Goal: Check status: Check status

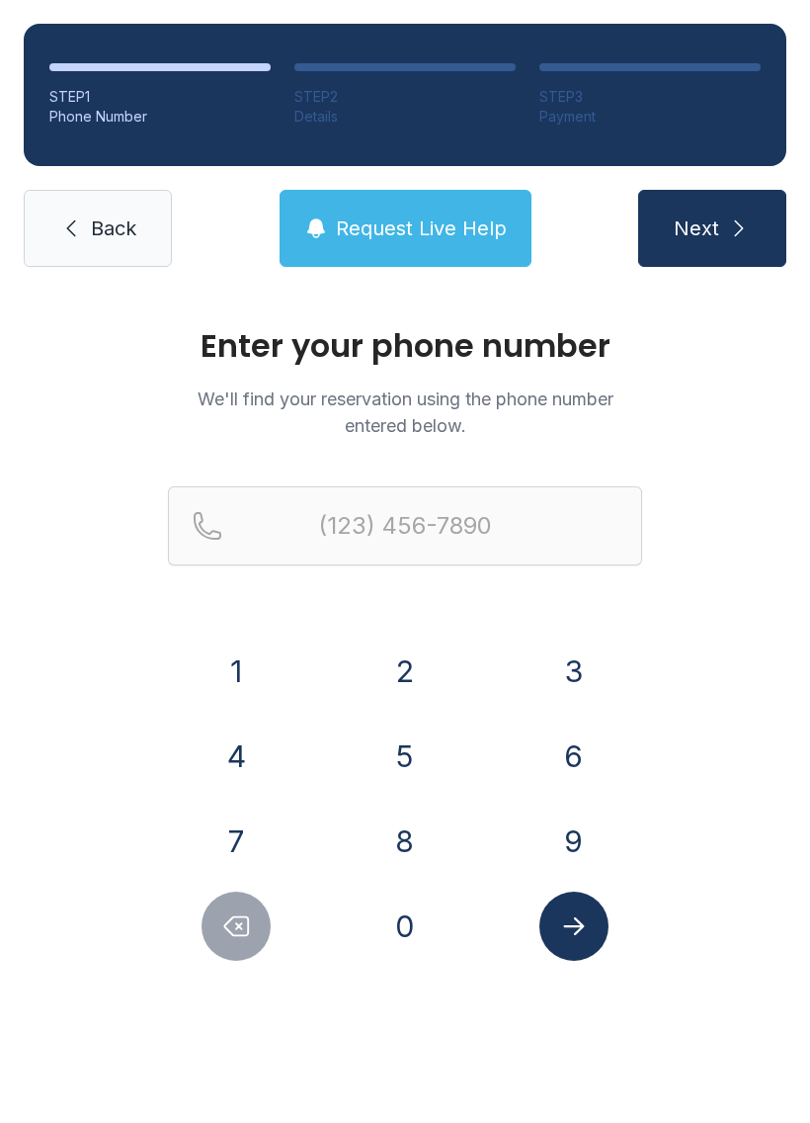
click at [424, 809] on div "8" at bounding box center [405, 840] width 137 height 69
click at [267, 647] on div "1" at bounding box center [236, 670] width 137 height 69
click at [422, 837] on button "8" at bounding box center [405, 840] width 69 height 69
click at [248, 675] on button "1" at bounding box center [236, 670] width 69 height 69
click at [569, 642] on button "3" at bounding box center [574, 670] width 69 height 69
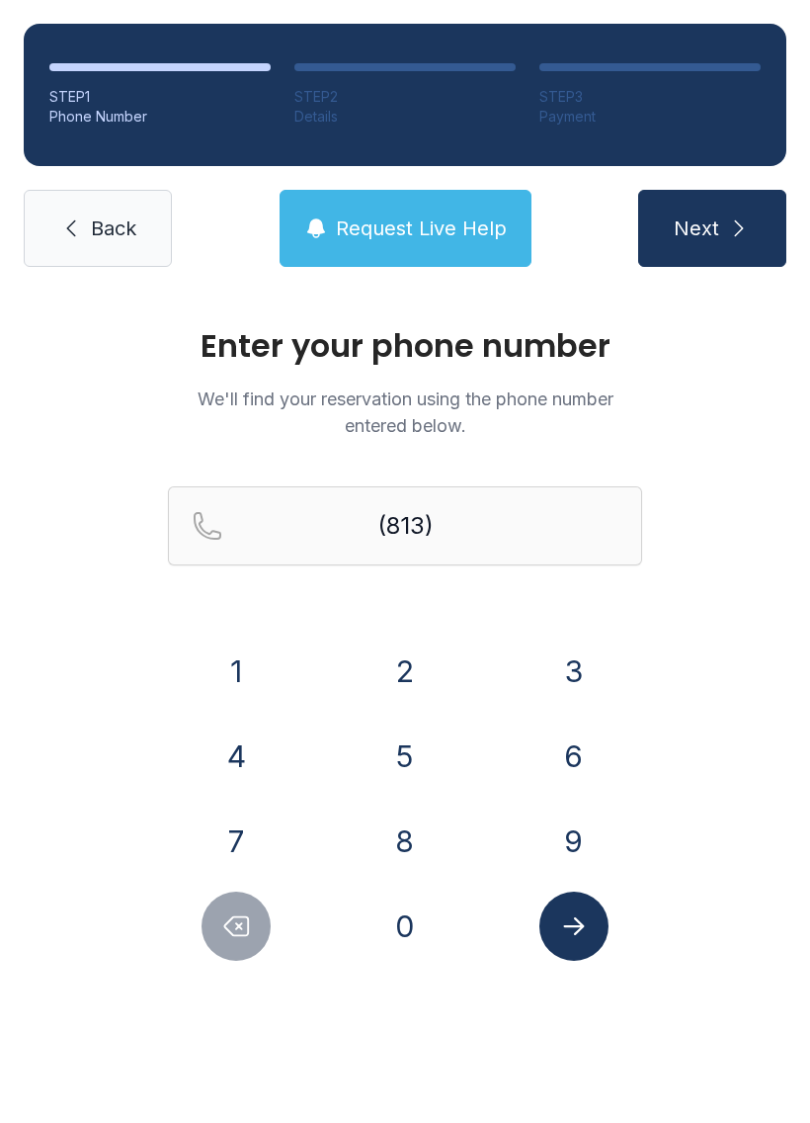
click at [407, 810] on button "8" at bounding box center [405, 840] width 69 height 69
click at [235, 749] on button "4" at bounding box center [236, 755] width 69 height 69
click at [239, 807] on button "7" at bounding box center [236, 840] width 69 height 69
click at [222, 655] on button "1" at bounding box center [236, 670] width 69 height 69
click at [405, 738] on button "5" at bounding box center [405, 755] width 69 height 69
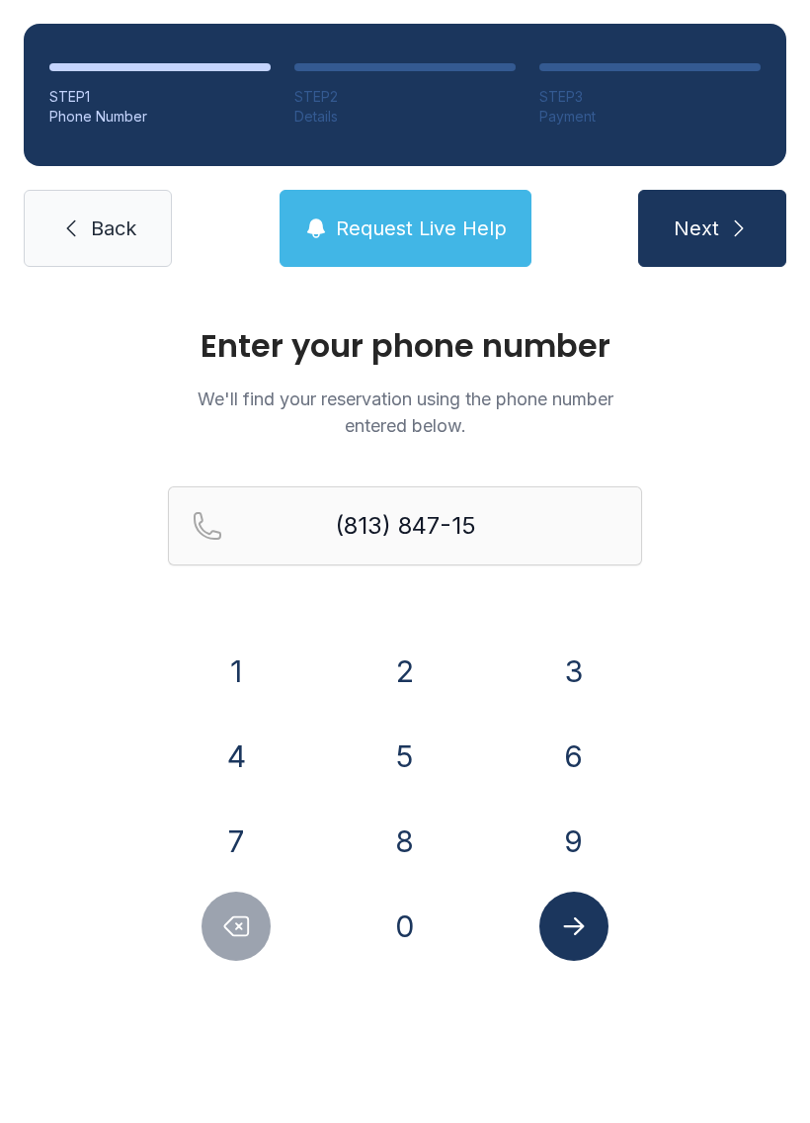
click at [225, 644] on button "1" at bounding box center [236, 670] width 69 height 69
click at [225, 643] on button "1" at bounding box center [236, 670] width 69 height 69
click at [577, 910] on button "Submit lookup form" at bounding box center [574, 925] width 69 height 69
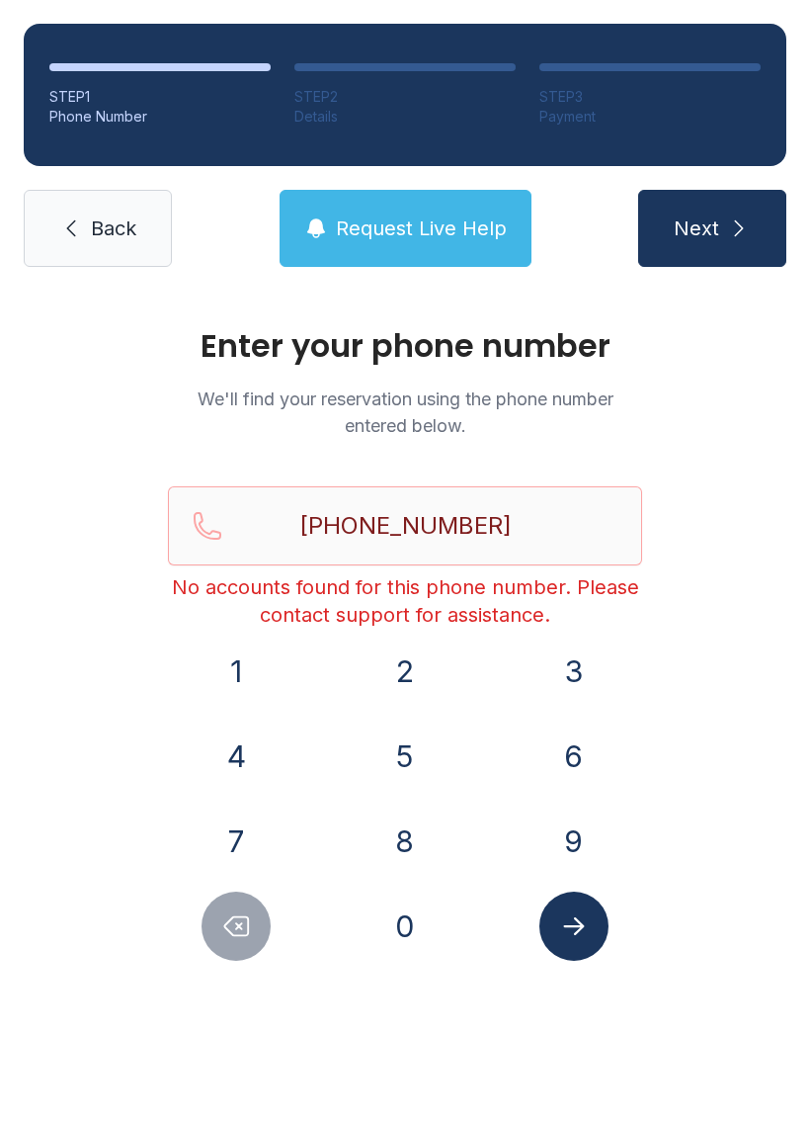
click at [582, 939] on icon "Submit lookup form" at bounding box center [574, 926] width 30 height 30
click at [232, 936] on icon "Delete number" at bounding box center [236, 926] width 30 height 30
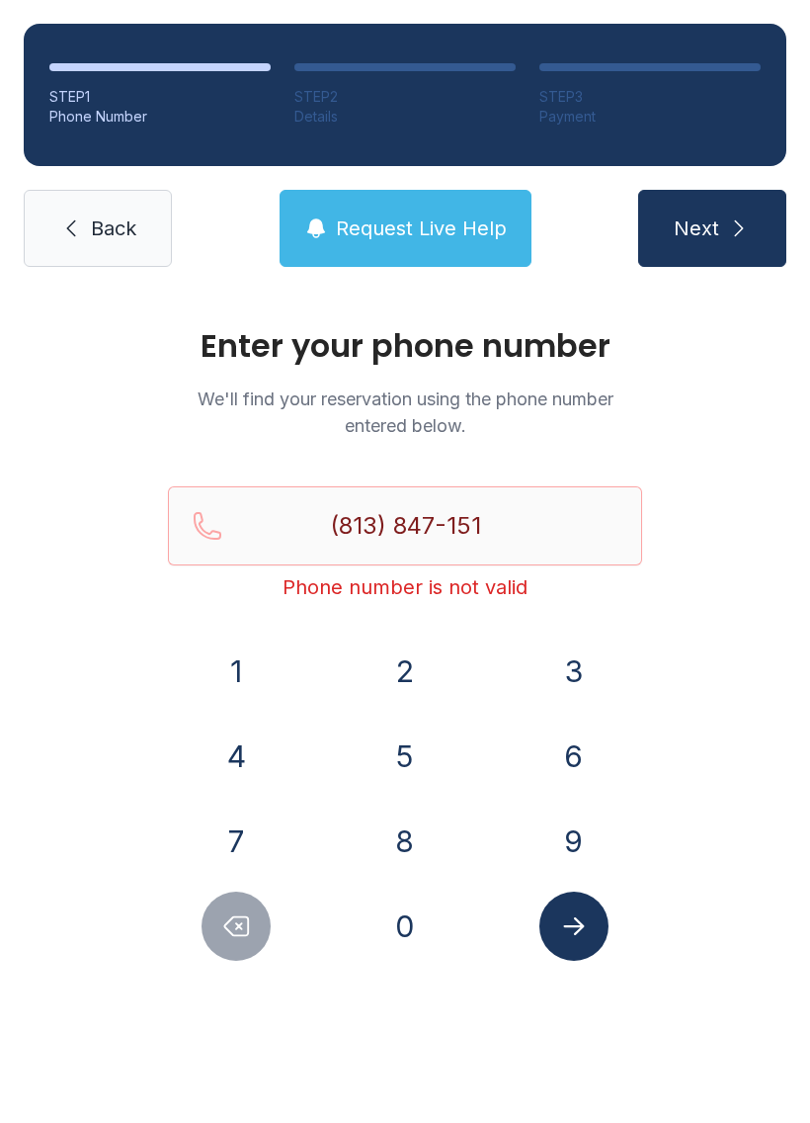
click at [224, 673] on button "1" at bounding box center [236, 670] width 69 height 69
click at [555, 921] on button "Submit lookup form" at bounding box center [574, 925] width 69 height 69
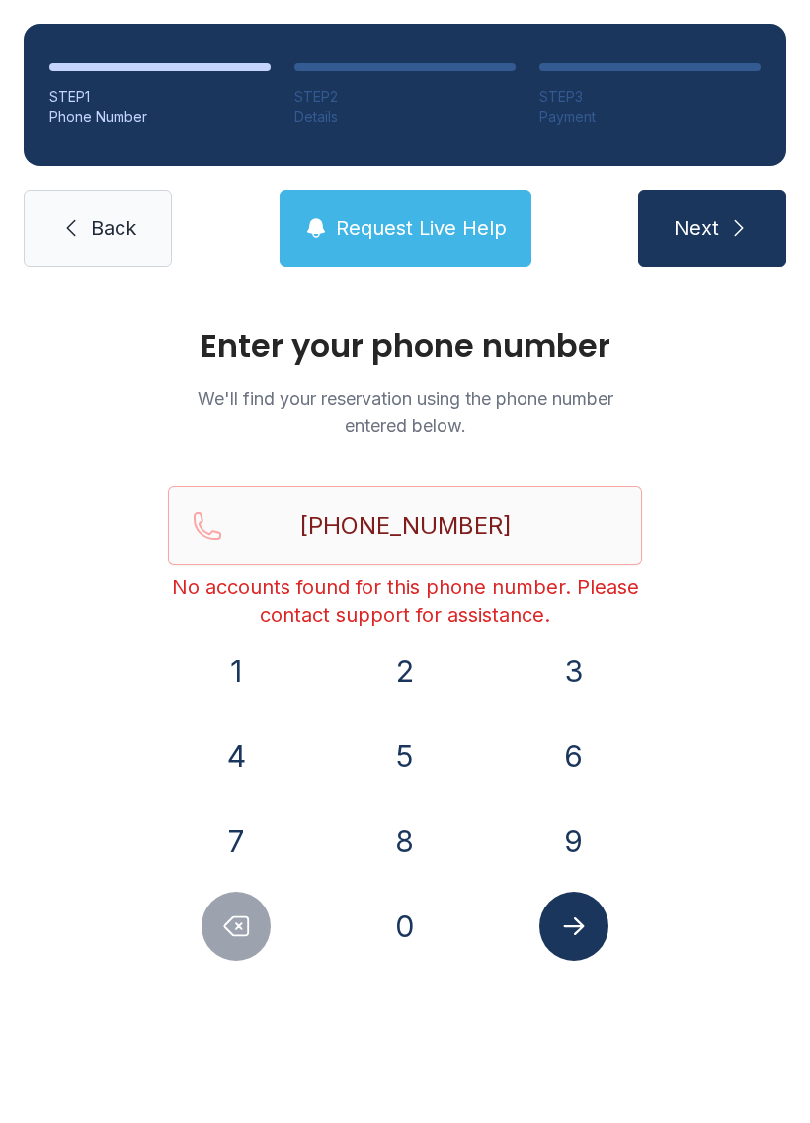
click at [22, 1122] on main "Enter your phone number We'll find your reservation using the phone number ente…" at bounding box center [405, 707] width 810 height 832
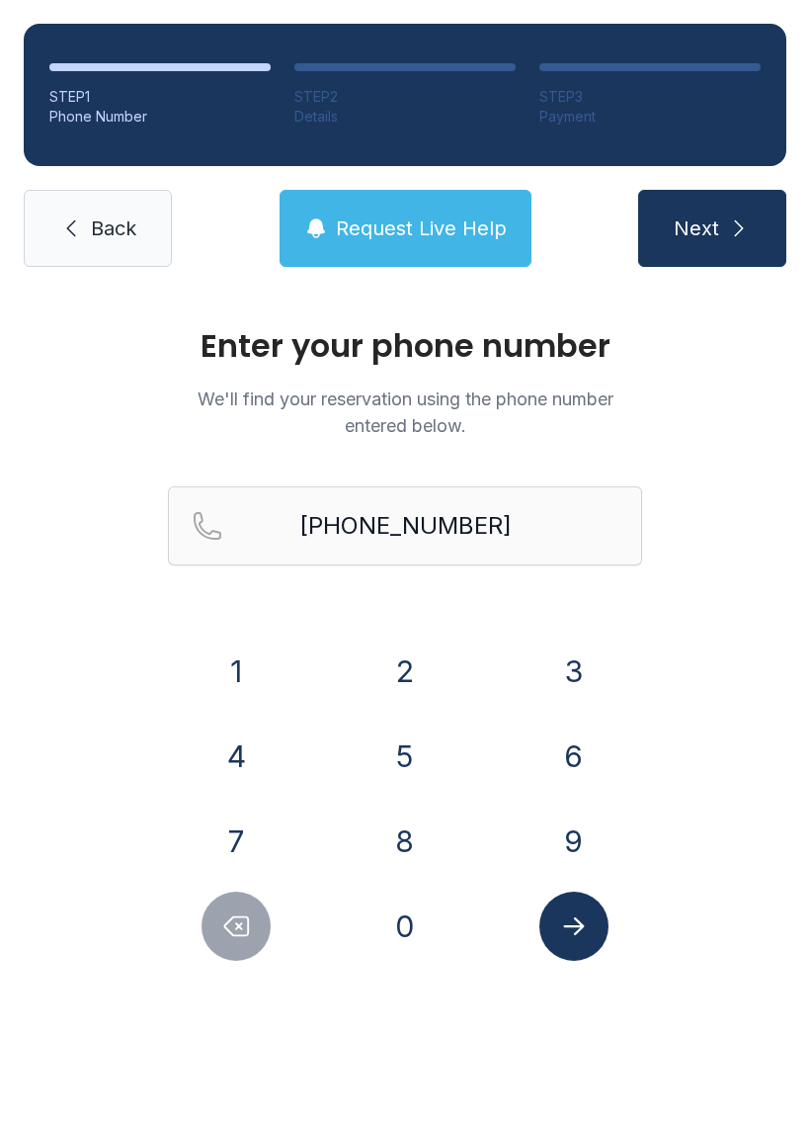
click at [708, 248] on button "Next" at bounding box center [712, 228] width 148 height 77
click at [712, 228] on button "Next" at bounding box center [712, 228] width 148 height 77
type input "[PHONE_NUMBER]"
click at [712, 228] on button "Next" at bounding box center [712, 228] width 148 height 77
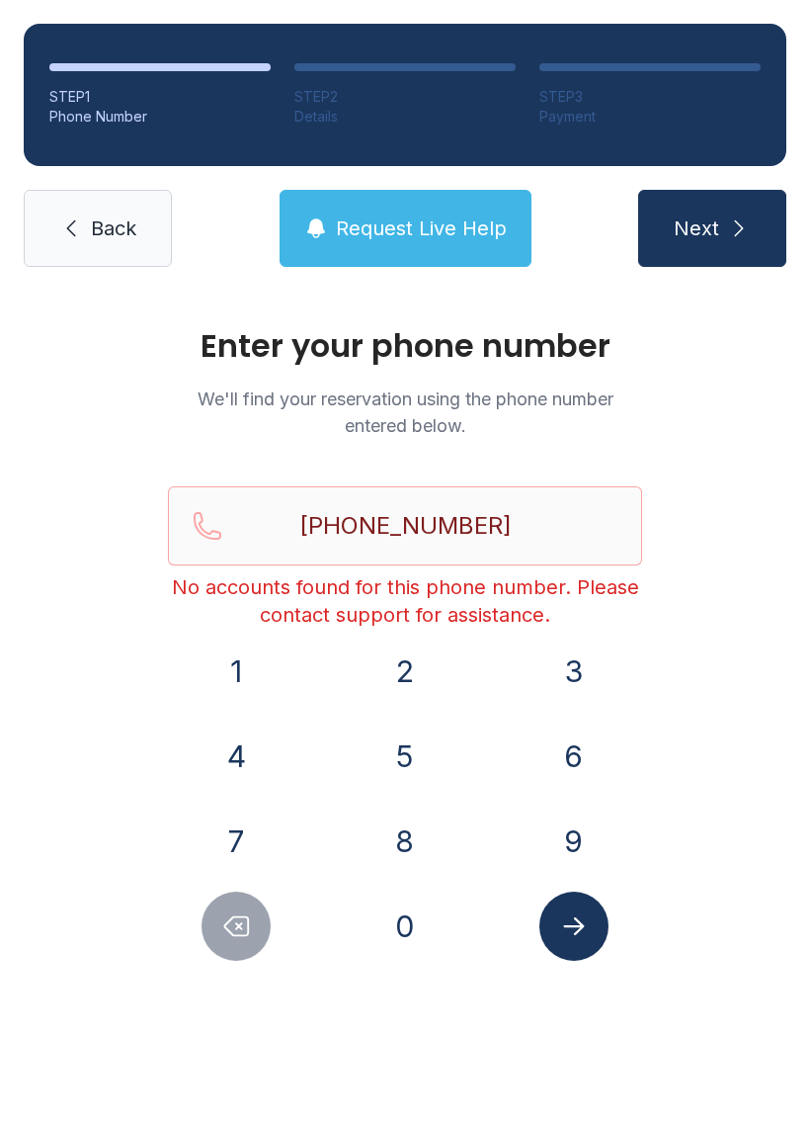
click at [459, 218] on span "Request Live Help" at bounding box center [421, 228] width 171 height 28
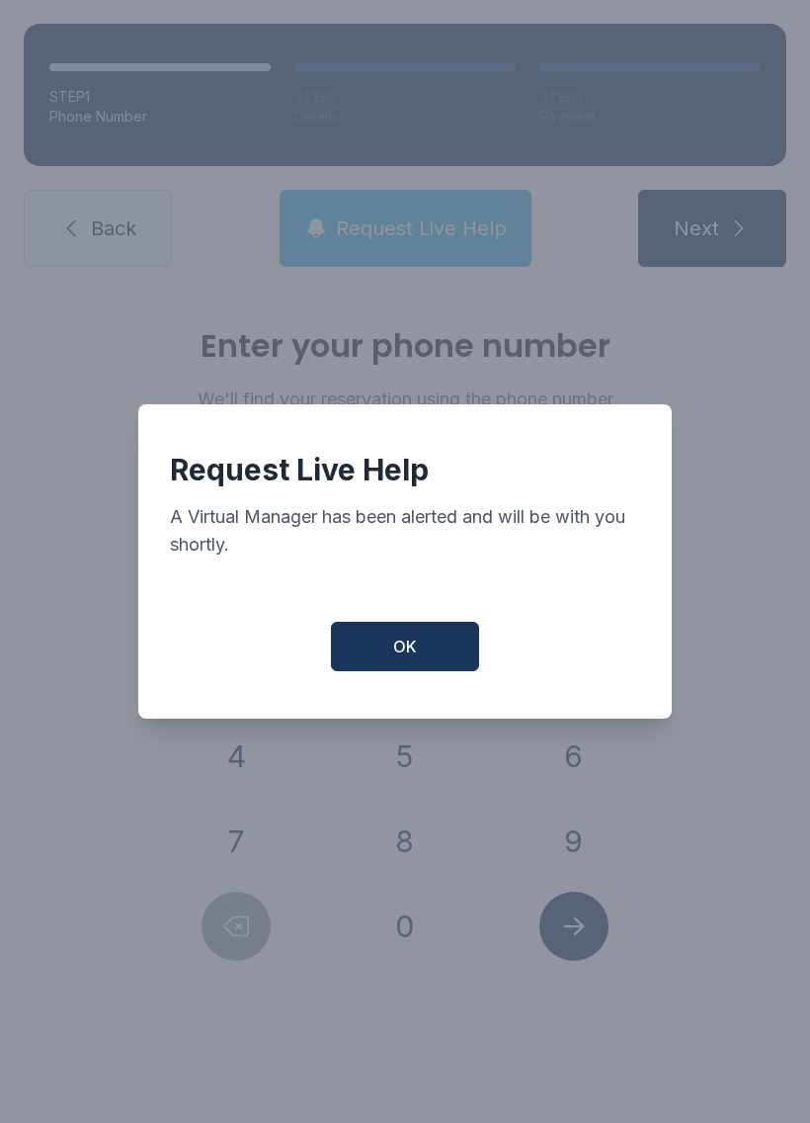
click at [441, 671] on button "OK" at bounding box center [405, 646] width 148 height 49
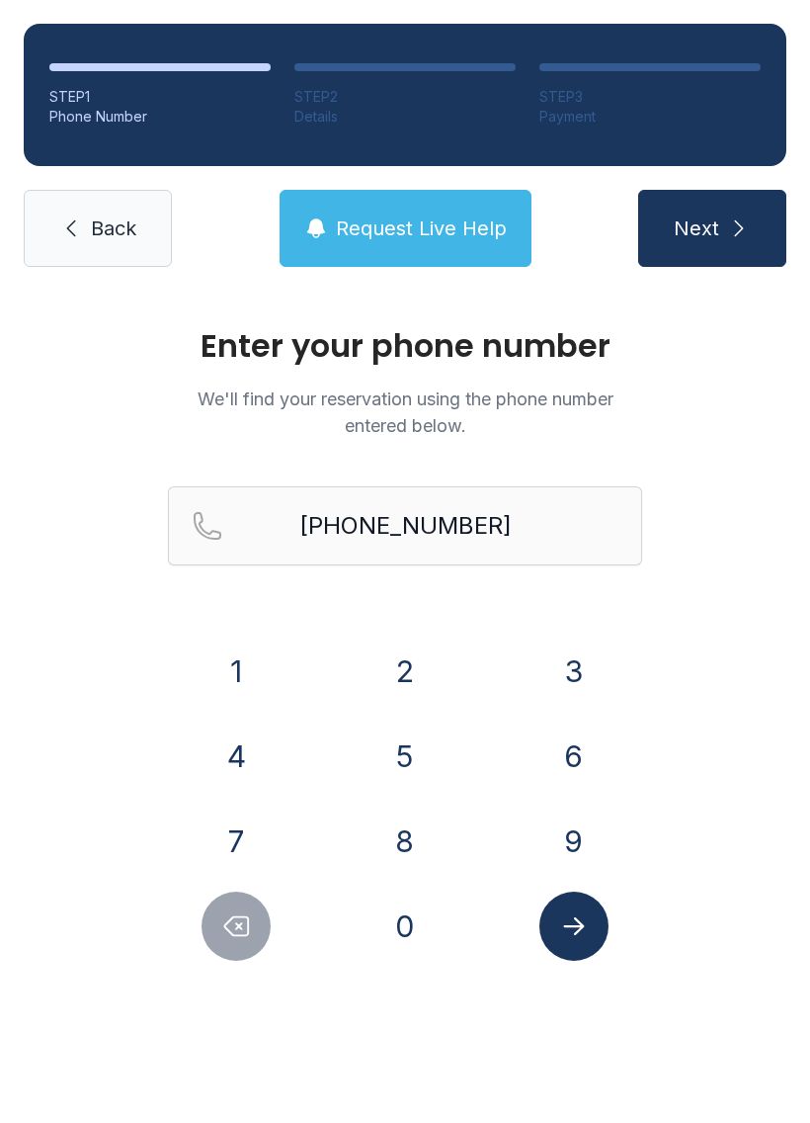
click at [442, 238] on span "Request Live Help" at bounding box center [421, 228] width 171 height 28
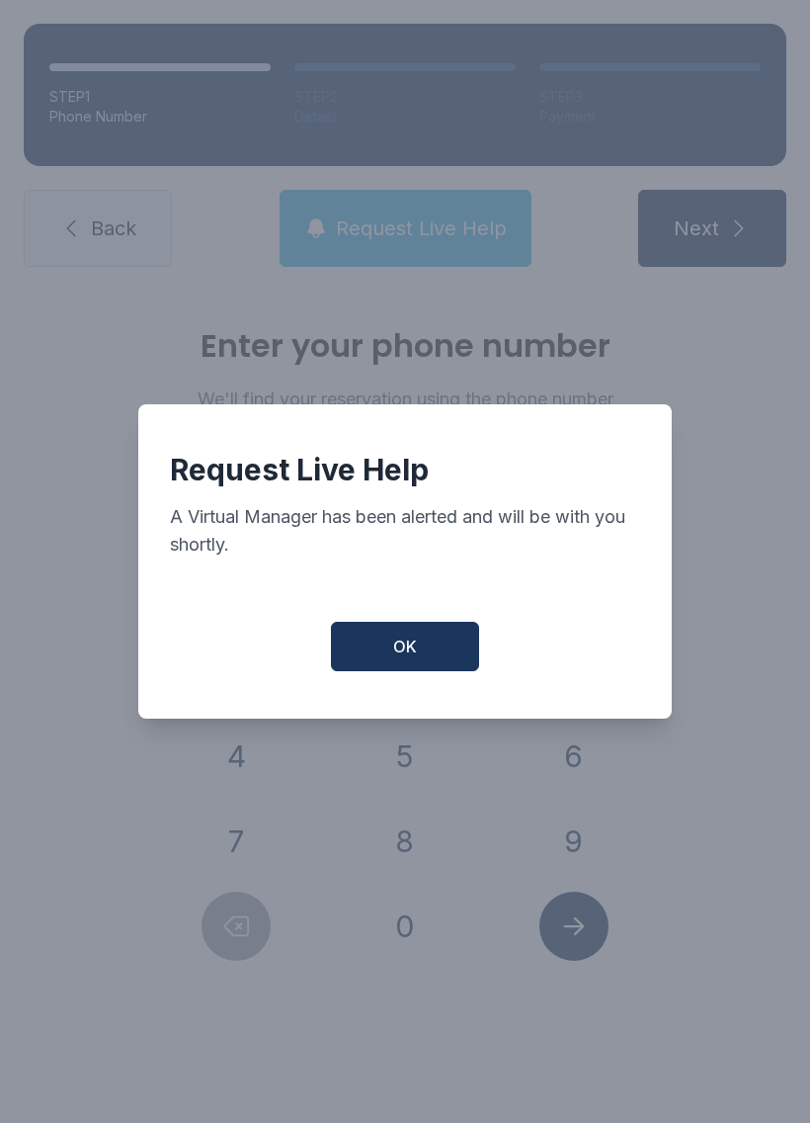
click at [416, 656] on span "OK" at bounding box center [405, 646] width 24 height 24
